Goal: Task Accomplishment & Management: Manage account settings

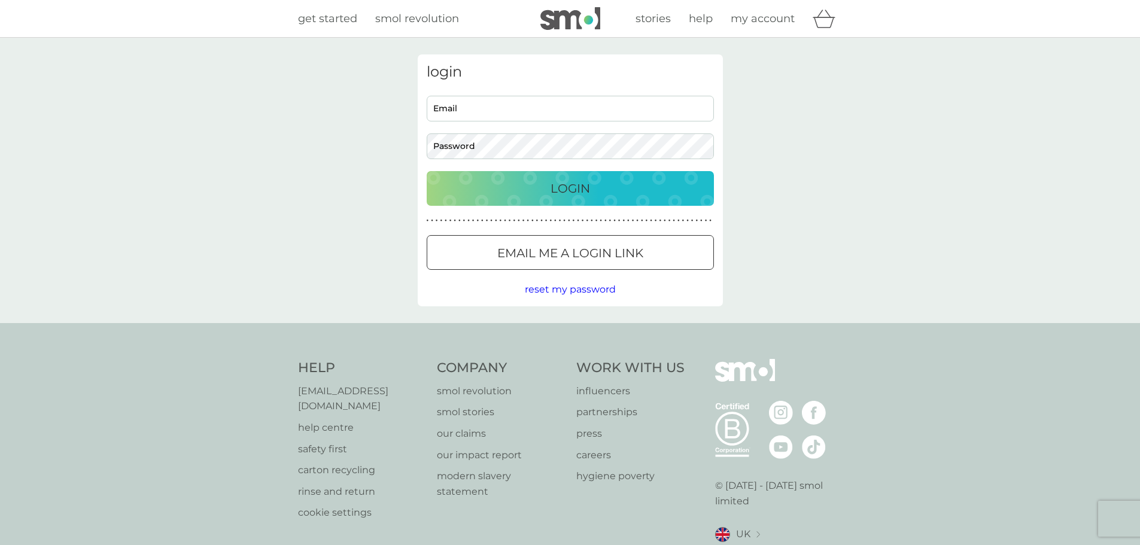
click at [513, 120] on input "Email" at bounding box center [570, 109] width 287 height 26
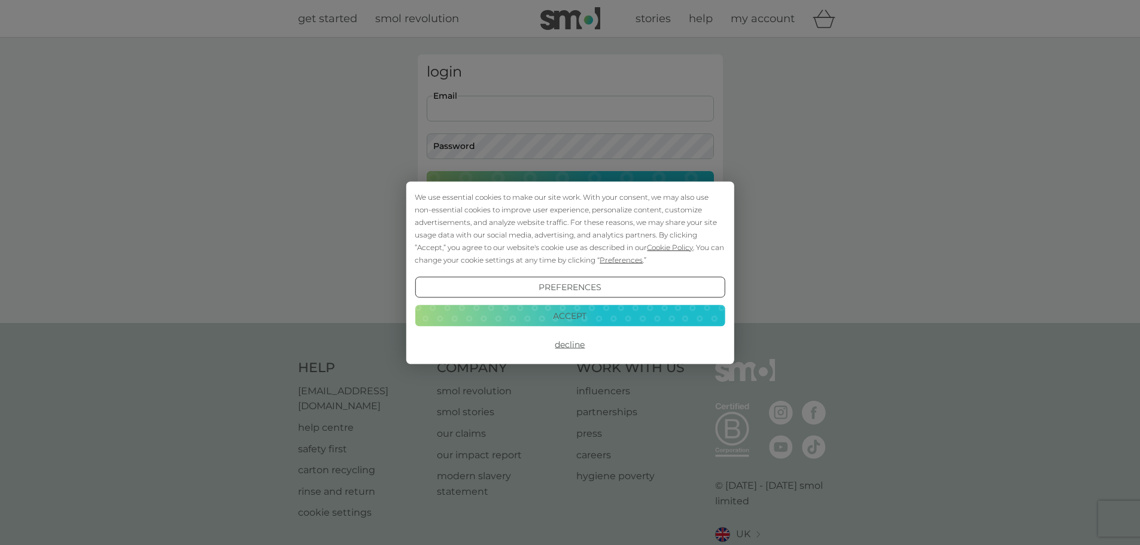
type input "[EMAIL_ADDRESS][DOMAIN_NAME]"
click at [483, 150] on div "We use essential cookies to make our site work. With your consent, we may also …" at bounding box center [570, 272] width 1140 height 545
click at [606, 317] on button "Accept" at bounding box center [570, 316] width 310 height 22
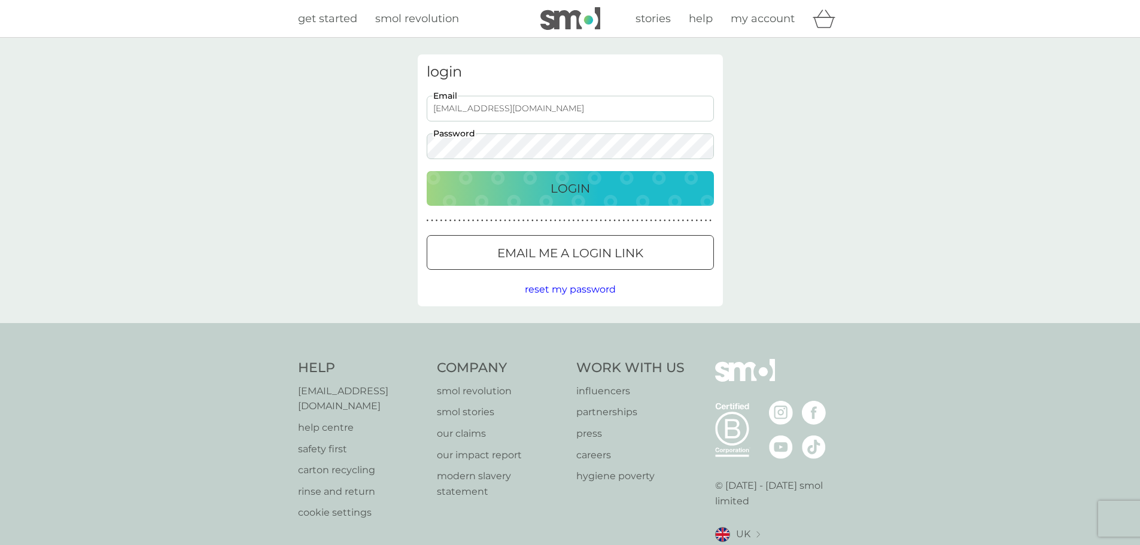
click at [427, 171] on button "Login" at bounding box center [570, 188] width 287 height 35
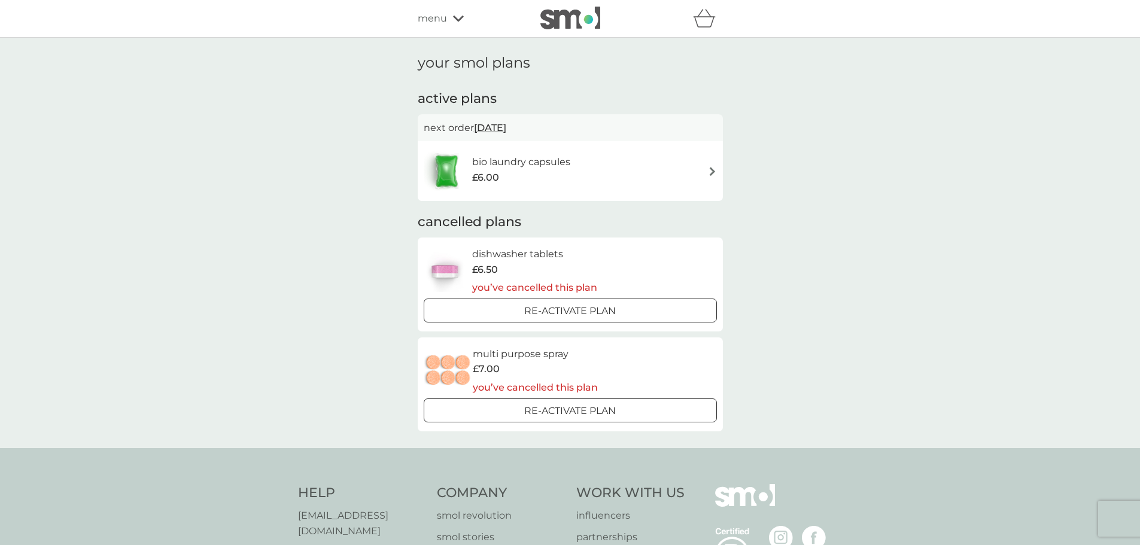
click at [460, 20] on icon at bounding box center [458, 19] width 11 height 6
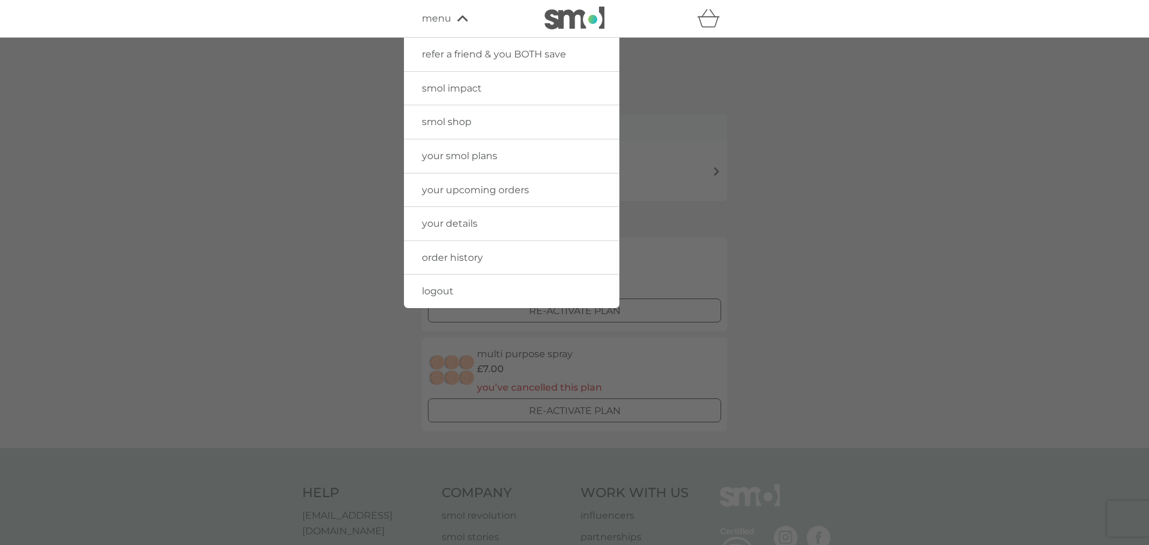
click at [440, 298] on link "logout" at bounding box center [511, 292] width 215 height 34
